Goal: Task Accomplishment & Management: Complete application form

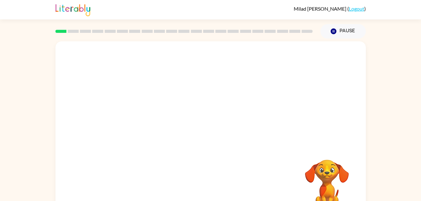
click at [195, 110] on div at bounding box center [210, 93] width 310 height 105
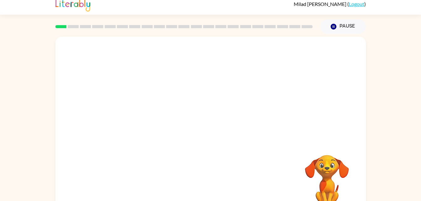
scroll to position [2, 0]
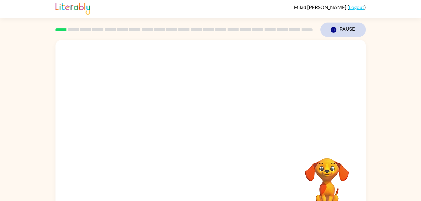
click at [339, 31] on button "Pause Pause" at bounding box center [342, 30] width 45 height 14
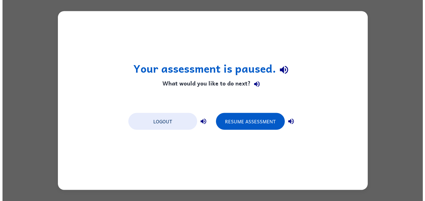
scroll to position [0, 0]
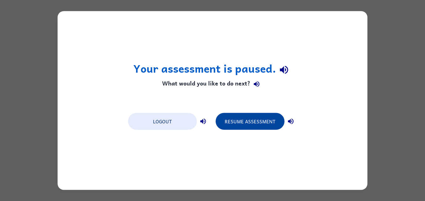
click at [253, 126] on button "Resume Assessment" at bounding box center [250, 121] width 69 height 17
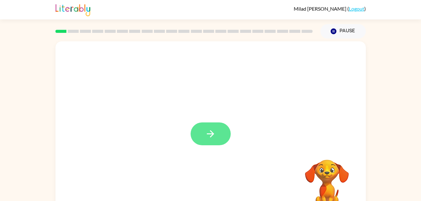
click at [216, 138] on icon "button" at bounding box center [210, 133] width 11 height 11
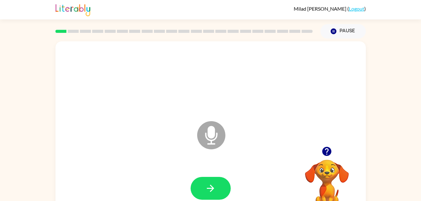
drag, startPoint x: 216, startPoint y: 138, endPoint x: 17, endPoint y: 50, distance: 217.4
click at [17, 50] on div "Microphone The Microphone is here when it is your turn to talk Your browser mus…" at bounding box center [210, 130] width 421 height 182
click at [211, 183] on icon "button" at bounding box center [210, 188] width 11 height 11
click at [343, 36] on button "Pause Pause" at bounding box center [342, 31] width 45 height 14
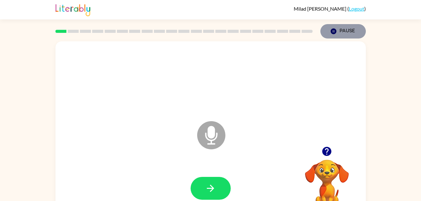
click at [345, 34] on button "Pause Pause" at bounding box center [342, 31] width 45 height 14
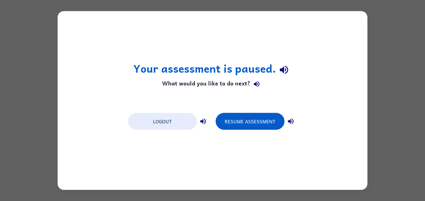
click at [351, 34] on div "Your assessment is paused. What would you like to do next? Logout Resume Assess…" at bounding box center [213, 100] width 310 height 179
click at [166, 117] on button "Logout" at bounding box center [162, 121] width 69 height 17
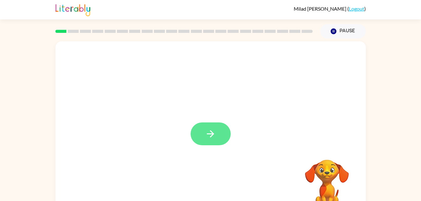
click at [202, 133] on button "button" at bounding box center [210, 134] width 40 height 23
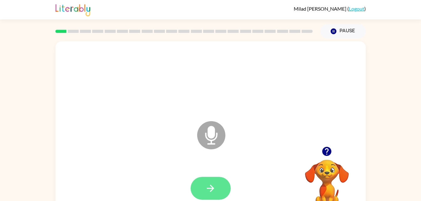
click at [196, 185] on button "button" at bounding box center [210, 188] width 40 height 23
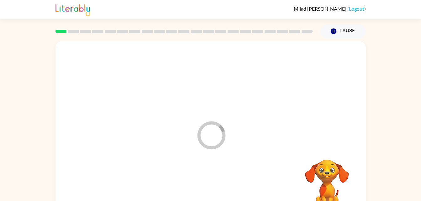
click at [201, 186] on div at bounding box center [211, 188] width 298 height 51
click at [105, 164] on div at bounding box center [211, 188] width 298 height 51
click at [105, 163] on div at bounding box center [211, 188] width 298 height 51
click at [107, 162] on div at bounding box center [210, 130] width 310 height 179
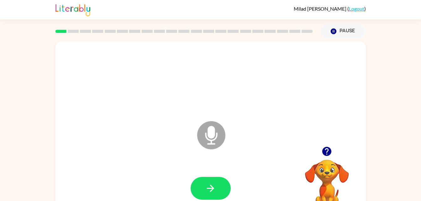
click at [348, 79] on div at bounding box center [211, 79] width 298 height 51
click at [331, 160] on video "Your browser must support playing .mp4 files to use Literably. Please try using…" at bounding box center [326, 181] width 63 height 63
click at [324, 157] on button "button" at bounding box center [327, 151] width 16 height 16
click at [222, 177] on button "button" at bounding box center [210, 188] width 40 height 23
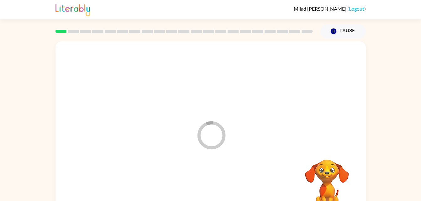
click at [209, 191] on div at bounding box center [211, 188] width 298 height 51
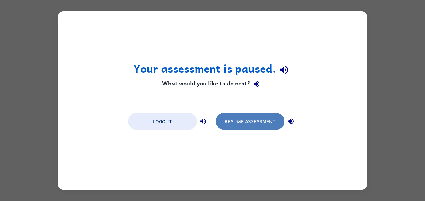
click at [243, 118] on button "Resume Assessment" at bounding box center [250, 121] width 69 height 17
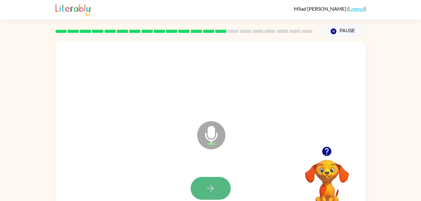
click at [207, 189] on icon "button" at bounding box center [210, 188] width 11 height 11
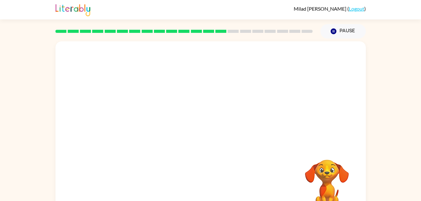
scroll to position [19, 0]
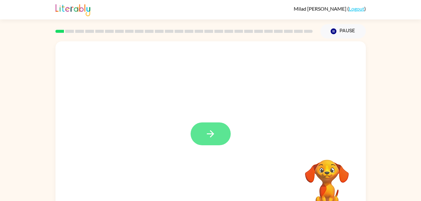
click at [198, 128] on button "button" at bounding box center [210, 134] width 40 height 23
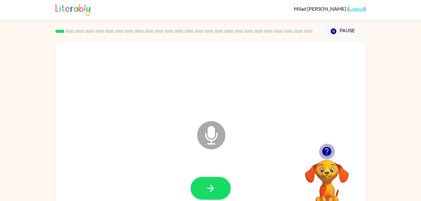
click at [323, 155] on icon "button" at bounding box center [326, 151] width 11 height 11
click at [327, 154] on video "Your browser must support playing .mp4 files to use Literably. Please try using…" at bounding box center [326, 181] width 63 height 63
click at [331, 153] on icon "button" at bounding box center [326, 151] width 9 height 9
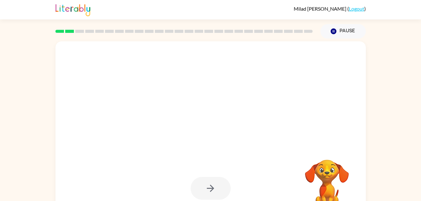
scroll to position [19, 0]
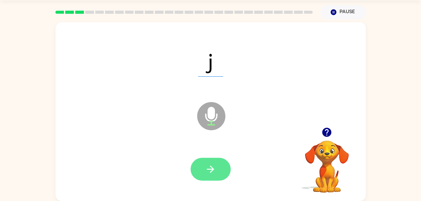
click at [206, 174] on icon "button" at bounding box center [210, 169] width 11 height 11
click at [203, 178] on button "button" at bounding box center [210, 169] width 40 height 23
click at [205, 170] on icon "button" at bounding box center [210, 169] width 11 height 11
click at [211, 179] on button "button" at bounding box center [210, 169] width 40 height 23
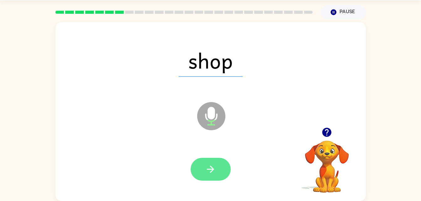
click at [210, 174] on icon "button" at bounding box center [210, 169] width 11 height 11
click at [215, 162] on button "button" at bounding box center [210, 169] width 40 height 23
click at [206, 169] on icon "button" at bounding box center [210, 169] width 11 height 11
click at [208, 170] on icon "button" at bounding box center [210, 169] width 11 height 11
click at [201, 164] on button "button" at bounding box center [210, 169] width 40 height 23
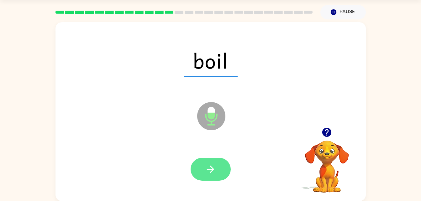
click at [213, 172] on icon "button" at bounding box center [210, 169] width 11 height 11
click at [207, 166] on icon "button" at bounding box center [210, 169] width 11 height 11
click at [218, 166] on button "button" at bounding box center [210, 169] width 40 height 23
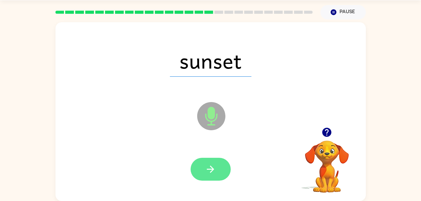
click at [213, 173] on icon "button" at bounding box center [210, 169] width 11 height 11
click at [199, 170] on button "button" at bounding box center [210, 169] width 40 height 23
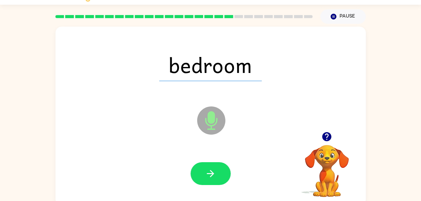
scroll to position [14, 0]
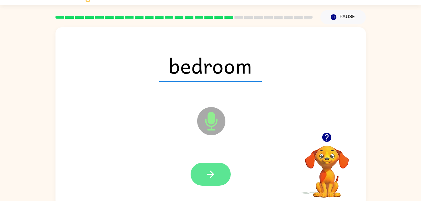
click at [218, 176] on button "button" at bounding box center [210, 174] width 40 height 23
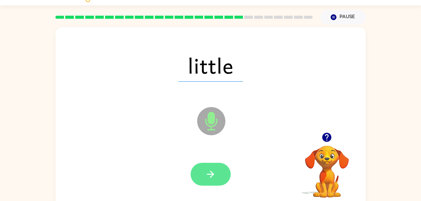
click at [213, 173] on icon "button" at bounding box center [210, 174] width 11 height 11
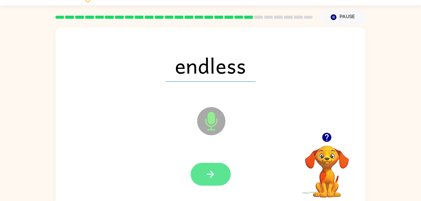
click at [220, 175] on button "button" at bounding box center [210, 174] width 40 height 23
click at [208, 173] on icon "button" at bounding box center [210, 174] width 11 height 11
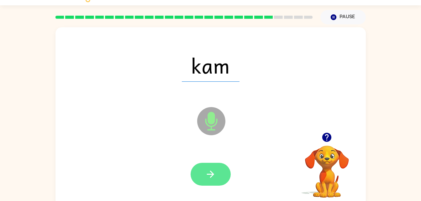
click at [211, 177] on icon "button" at bounding box center [210, 174] width 11 height 11
click at [216, 169] on button "button" at bounding box center [210, 174] width 40 height 23
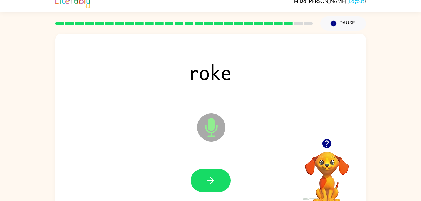
scroll to position [5, 0]
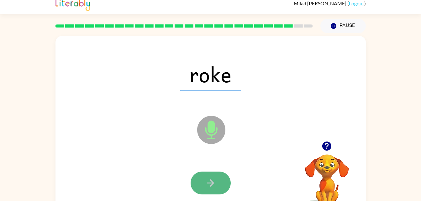
click at [208, 182] on icon "button" at bounding box center [210, 183] width 11 height 11
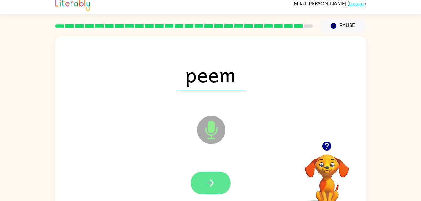
click at [213, 181] on icon "button" at bounding box center [210, 183] width 11 height 11
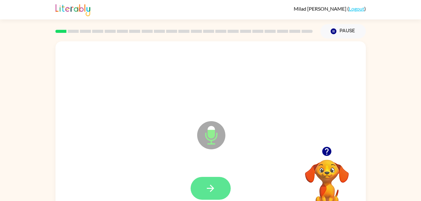
click at [207, 193] on icon "button" at bounding box center [210, 188] width 11 height 11
click at [210, 190] on div at bounding box center [211, 188] width 298 height 51
click at [217, 185] on button "button" at bounding box center [210, 188] width 40 height 23
click at [213, 191] on icon "button" at bounding box center [210, 188] width 11 height 11
click at [211, 186] on icon "button" at bounding box center [210, 188] width 7 height 7
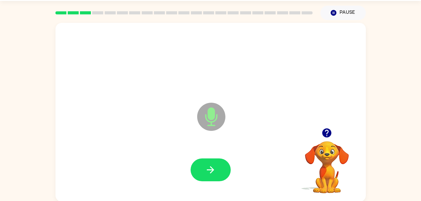
scroll to position [19, 0]
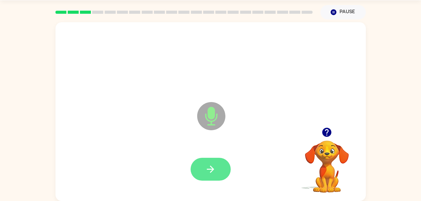
click at [202, 161] on button "button" at bounding box center [210, 169] width 40 height 23
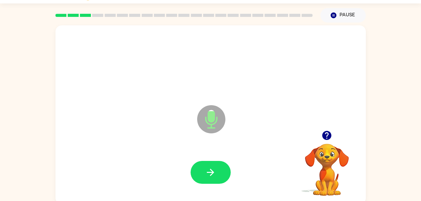
scroll to position [13, 0]
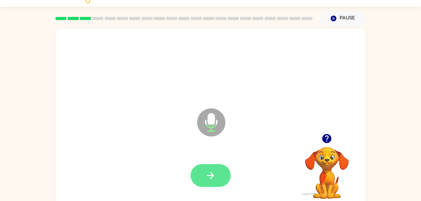
click at [226, 169] on button "button" at bounding box center [210, 175] width 40 height 23
click at [217, 175] on div at bounding box center [210, 175] width 40 height 23
click at [210, 172] on icon "button" at bounding box center [210, 175] width 11 height 11
click at [211, 178] on icon "button" at bounding box center [210, 175] width 7 height 7
click at [220, 171] on button "button" at bounding box center [210, 175] width 40 height 23
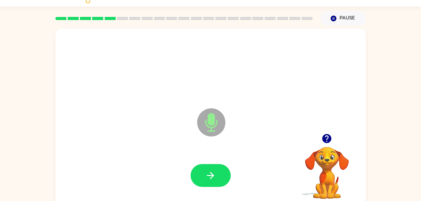
click at [201, 193] on div at bounding box center [211, 175] width 298 height 51
click at [206, 168] on button "button" at bounding box center [210, 175] width 40 height 23
click at [225, 175] on button "button" at bounding box center [210, 175] width 40 height 23
click at [220, 174] on button "button" at bounding box center [210, 175] width 40 height 23
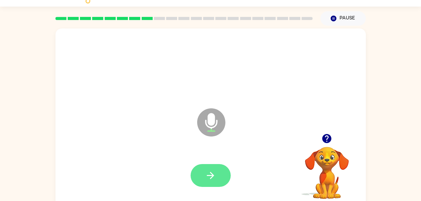
click at [205, 174] on button "button" at bounding box center [210, 175] width 40 height 23
click at [229, 179] on button "button" at bounding box center [210, 175] width 40 height 23
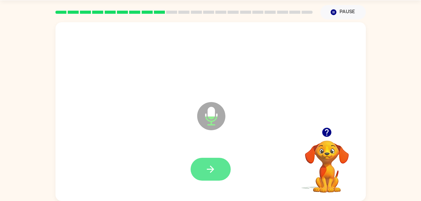
click at [211, 167] on icon "button" at bounding box center [210, 169] width 7 height 7
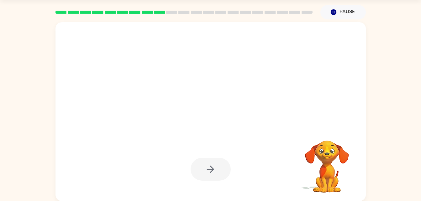
click at [195, 184] on div at bounding box center [211, 169] width 298 height 51
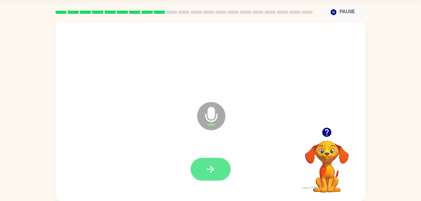
click at [229, 175] on button "button" at bounding box center [210, 169] width 40 height 23
click at [206, 169] on icon "button" at bounding box center [210, 169] width 11 height 11
click at [205, 175] on button "button" at bounding box center [210, 169] width 40 height 23
click at [214, 164] on icon "button" at bounding box center [210, 169] width 11 height 11
click at [213, 169] on icon "button" at bounding box center [210, 169] width 7 height 7
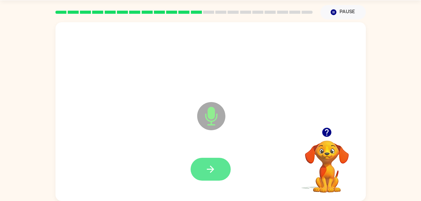
click at [215, 171] on icon "button" at bounding box center [210, 169] width 11 height 11
click at [213, 168] on icon "button" at bounding box center [210, 169] width 11 height 11
click at [207, 172] on icon "button" at bounding box center [210, 169] width 11 height 11
click at [211, 164] on icon "button" at bounding box center [210, 169] width 11 height 11
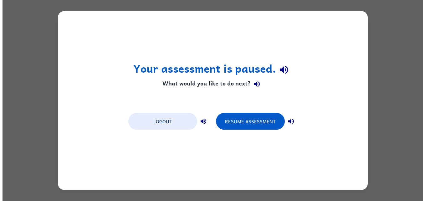
scroll to position [0, 0]
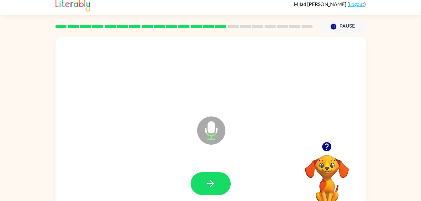
scroll to position [19, 0]
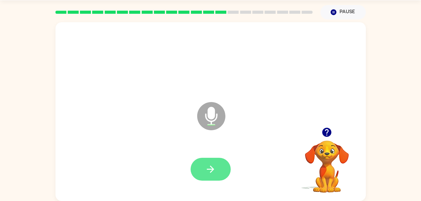
click at [227, 165] on button "button" at bounding box center [210, 169] width 40 height 23
click at [217, 173] on button "button" at bounding box center [210, 169] width 40 height 23
click at [212, 163] on button "button" at bounding box center [210, 169] width 40 height 23
click at [214, 164] on icon "button" at bounding box center [210, 169] width 11 height 11
click at [217, 172] on button "button" at bounding box center [210, 169] width 40 height 23
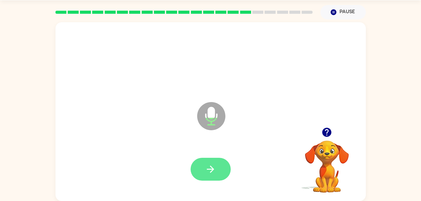
click at [206, 168] on icon "button" at bounding box center [210, 169] width 11 height 11
click at [212, 169] on icon "button" at bounding box center [210, 169] width 7 height 7
click at [216, 173] on button "button" at bounding box center [210, 169] width 40 height 23
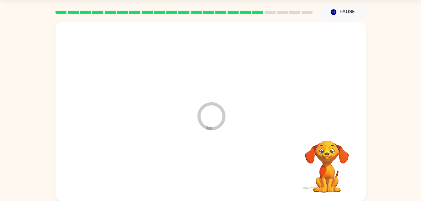
click at [209, 173] on div at bounding box center [211, 169] width 298 height 51
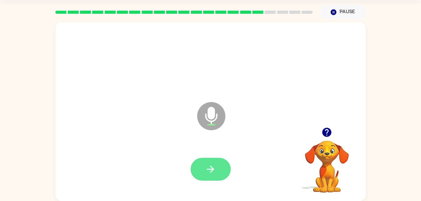
click at [212, 169] on icon "button" at bounding box center [210, 169] width 7 height 7
click at [221, 175] on button "button" at bounding box center [210, 169] width 40 height 23
click at [217, 167] on button "button" at bounding box center [210, 169] width 40 height 23
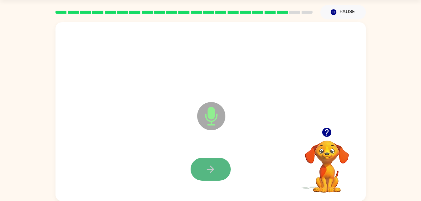
click at [214, 167] on icon "button" at bounding box center [210, 169] width 11 height 11
click at [211, 166] on icon "button" at bounding box center [210, 169] width 7 height 7
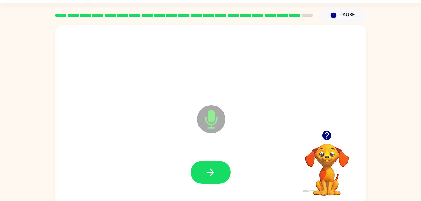
scroll to position [15, 0]
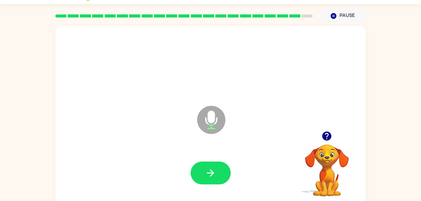
click at [242, 188] on div at bounding box center [211, 173] width 298 height 51
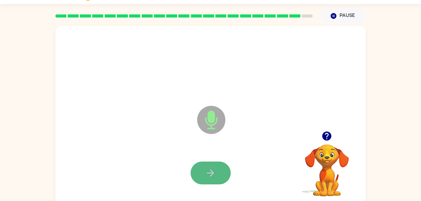
click at [216, 171] on button "button" at bounding box center [210, 173] width 40 height 23
click at [214, 170] on icon "button" at bounding box center [210, 173] width 11 height 11
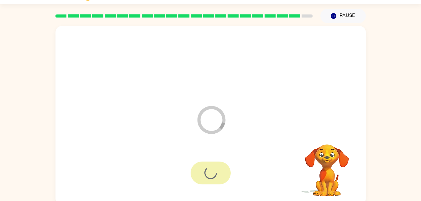
scroll to position [8, 0]
